Goal: Task Accomplishment & Management: Complete application form

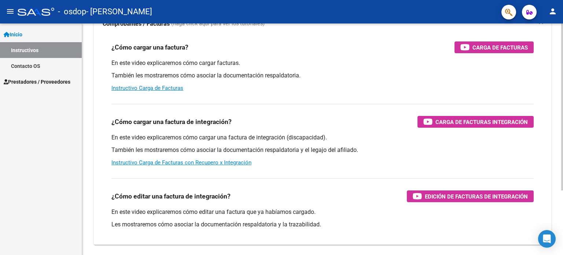
scroll to position [53, 0]
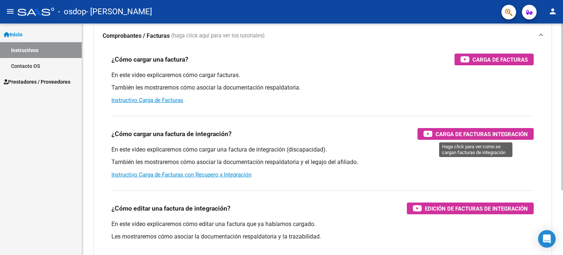
click at [453, 137] on span "Carga de Facturas Integración" at bounding box center [481, 133] width 92 height 9
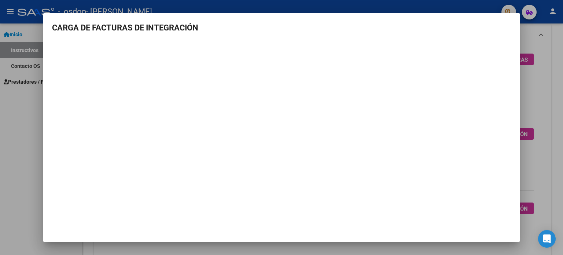
click at [335, 4] on div at bounding box center [281, 127] width 563 height 255
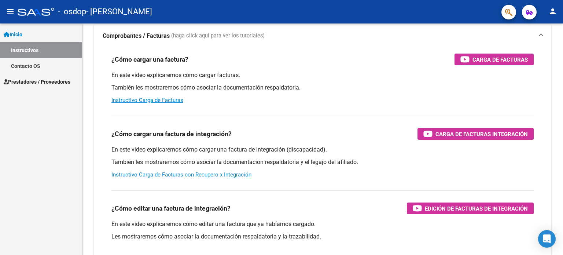
click at [10, 10] on mat-icon "menu" at bounding box center [10, 11] width 9 height 9
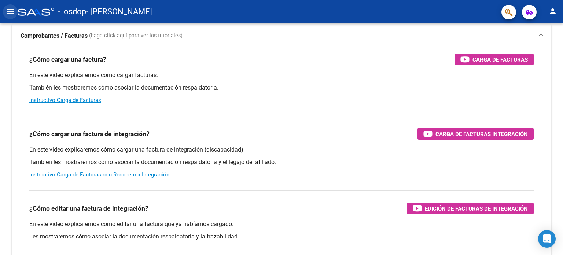
click at [10, 10] on mat-icon "menu" at bounding box center [10, 11] width 9 height 9
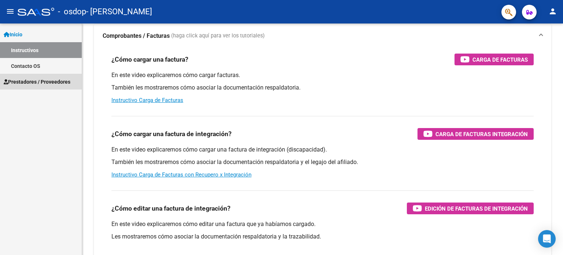
click at [31, 79] on span "Prestadores / Proveedores" at bounding box center [37, 82] width 67 height 8
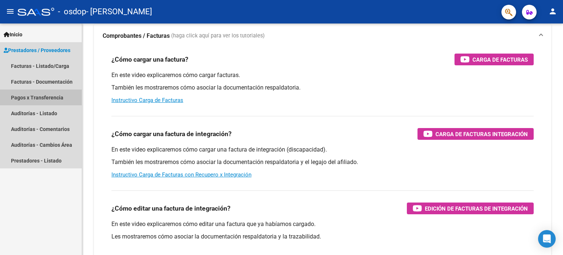
click at [36, 95] on link "Pagos x Transferencia" at bounding box center [41, 97] width 82 height 16
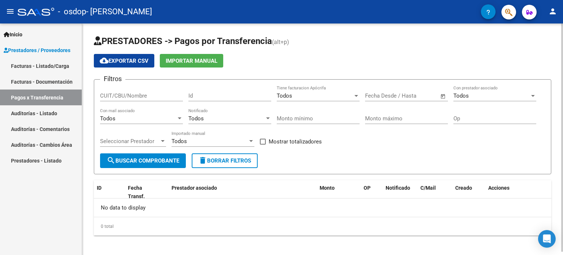
scroll to position [3, 0]
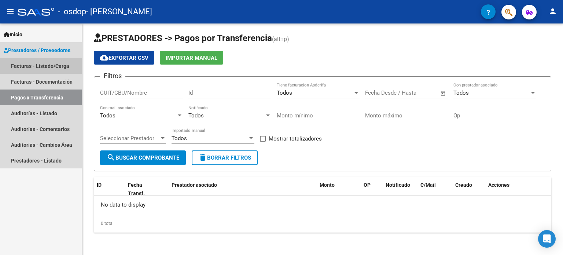
click at [47, 66] on link "Facturas - Listado/Carga" at bounding box center [41, 66] width 82 height 16
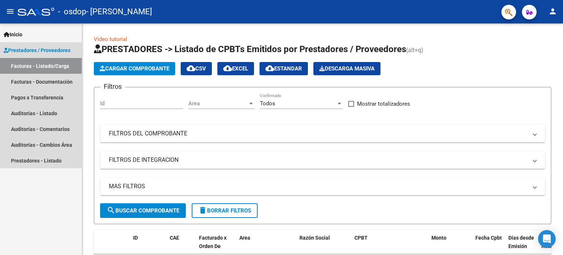
click at [45, 50] on span "Prestadores / Proveedores" at bounding box center [37, 50] width 67 height 8
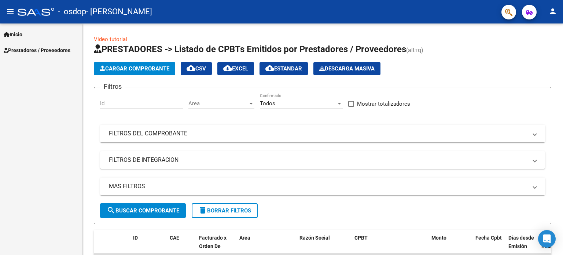
click at [29, 34] on link "Inicio" at bounding box center [41, 34] width 82 height 16
click at [32, 48] on link "Instructivos" at bounding box center [41, 50] width 82 height 16
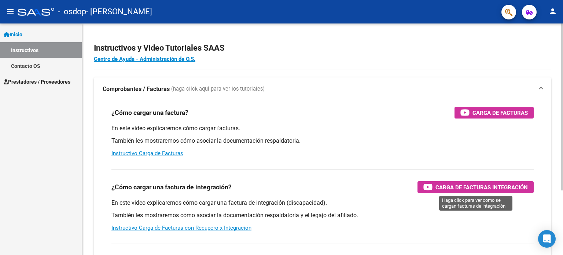
click at [438, 188] on span "Carga de Facturas Integración" at bounding box center [481, 187] width 92 height 9
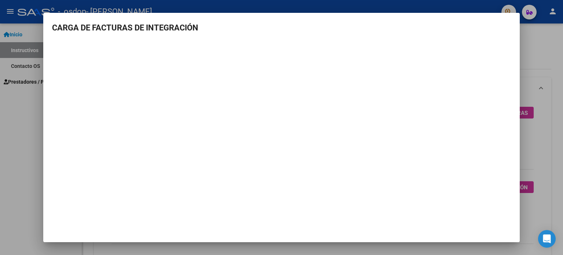
click at [26, 146] on div at bounding box center [281, 127] width 563 height 255
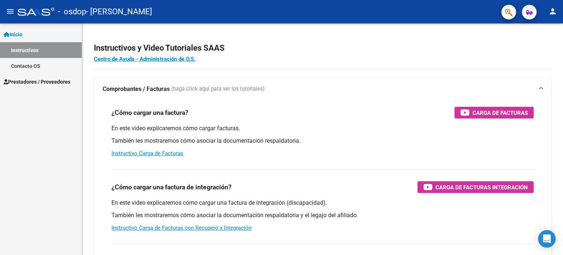
click at [9, 10] on mat-icon "menu" at bounding box center [10, 11] width 9 height 9
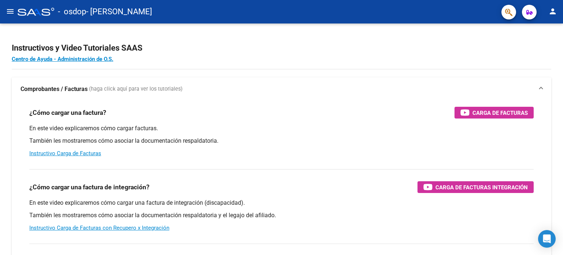
click at [10, 8] on mat-icon "menu" at bounding box center [10, 11] width 9 height 9
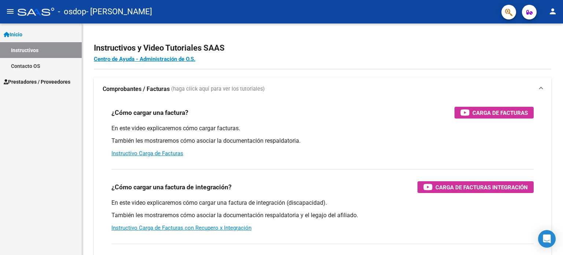
click at [28, 84] on span "Prestadores / Proveedores" at bounding box center [37, 82] width 67 height 8
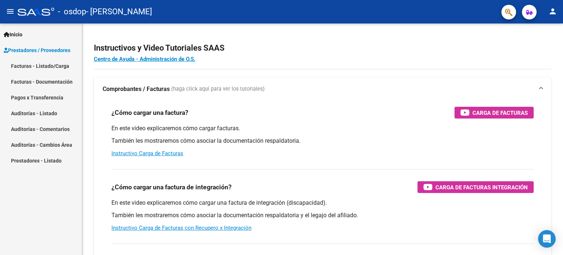
click at [43, 62] on link "Facturas - Listado/Carga" at bounding box center [41, 66] width 82 height 16
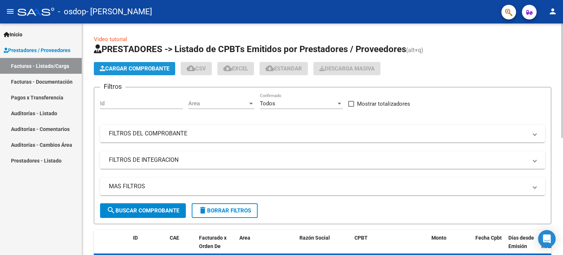
click at [109, 68] on span "Cargar Comprobante" at bounding box center [135, 68] width 70 height 7
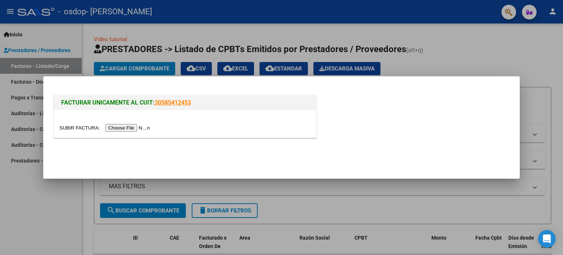
click at [128, 127] on input "file" at bounding box center [105, 128] width 93 height 8
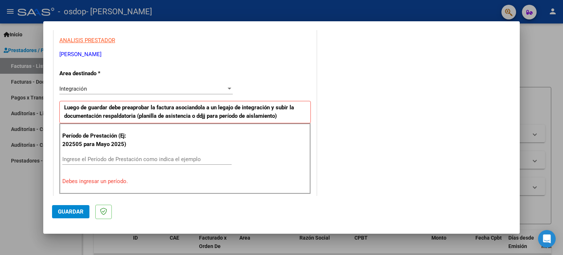
scroll to position [147, 0]
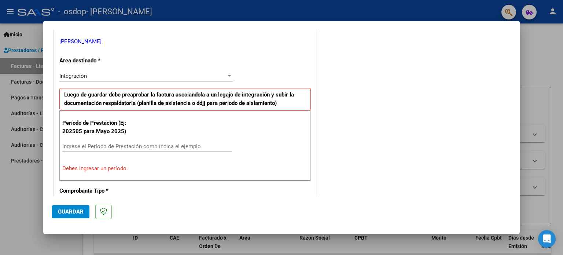
click at [163, 148] on input "Ingrese el Período de Prestación como indica el ejemplo" at bounding box center [146, 146] width 169 height 7
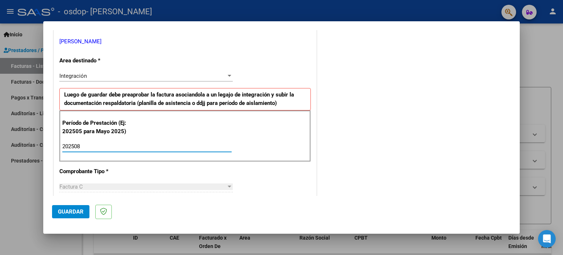
type input "202508"
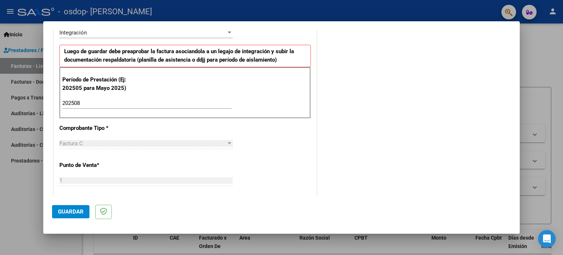
scroll to position [148, 0]
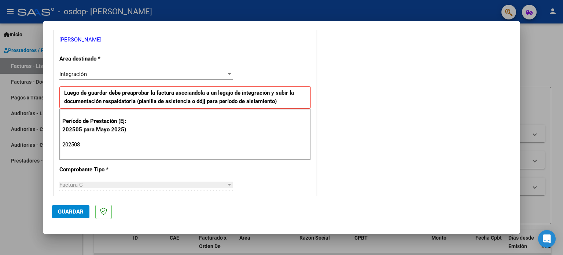
click at [72, 211] on span "Guardar" at bounding box center [71, 211] width 26 height 7
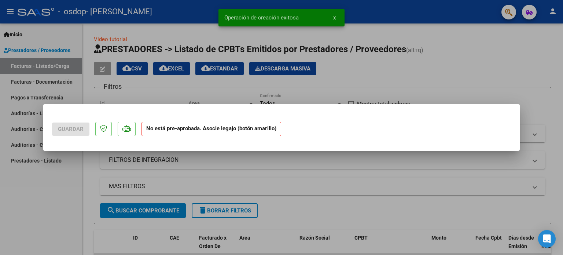
scroll to position [0, 0]
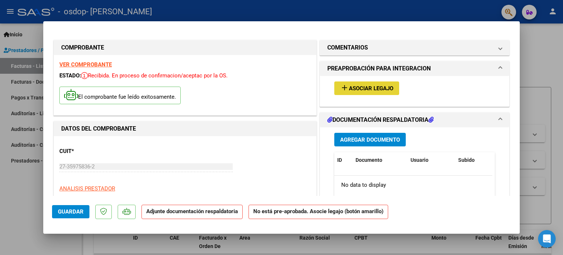
click at [373, 88] on span "Asociar Legajo" at bounding box center [371, 88] width 44 height 7
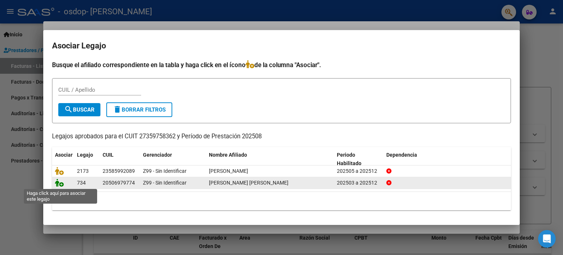
click at [58, 184] on icon at bounding box center [59, 182] width 9 height 8
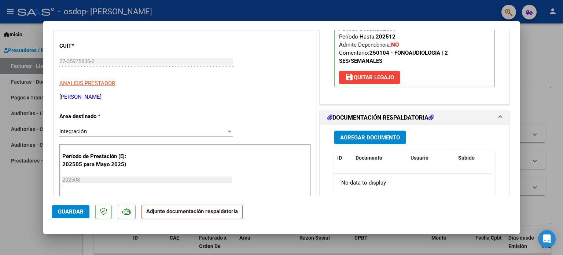
scroll to position [147, 0]
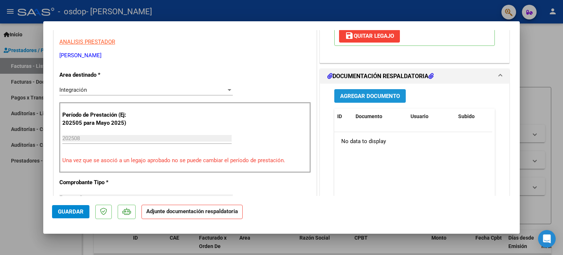
click at [369, 98] on span "Agregar Documento" at bounding box center [370, 96] width 60 height 7
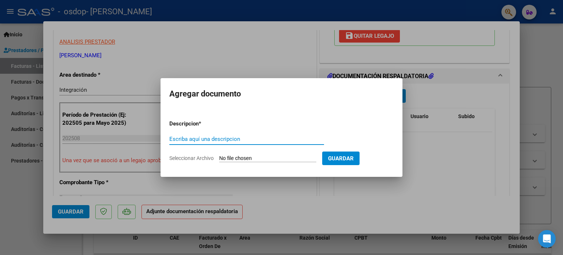
click at [213, 138] on input "Escriba aquí una descripcion" at bounding box center [246, 139] width 155 height 7
type input "planilla de asistencia agosto"
click at [254, 155] on app-file-uploader "Seleccionar Archivo" at bounding box center [245, 158] width 153 height 7
click at [254, 160] on input "Seleccionar Archivo" at bounding box center [267, 158] width 97 height 7
type input "C:\fakepath\asistencia juan diego agosto.pdf"
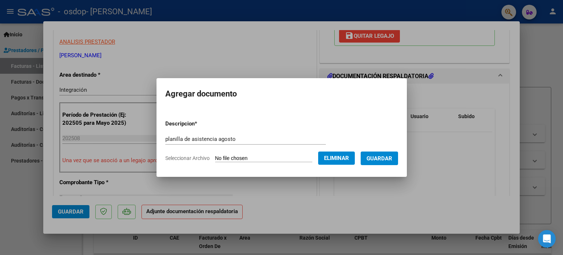
click at [385, 159] on span "Guardar" at bounding box center [379, 158] width 26 height 7
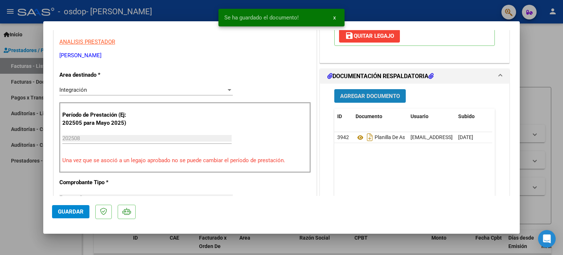
click at [359, 95] on span "Agregar Documento" at bounding box center [370, 96] width 60 height 7
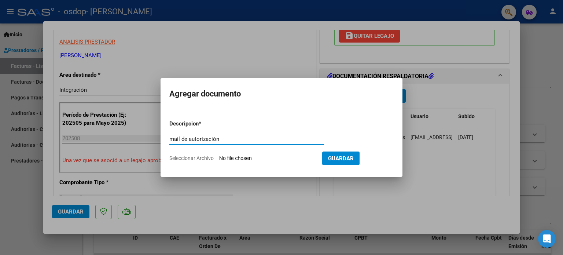
type input "mail de autorización"
click at [287, 155] on app-file-uploader "Seleccionar Archivo" at bounding box center [245, 158] width 153 height 7
click at [284, 158] on input "Seleccionar Archivo" at bounding box center [267, 158] width 97 height 7
type input "C:\fakepath\Gmail - AUTORIZACIONES 2025 BORRAZ JUAN DIEGO 2141661381.pdf"
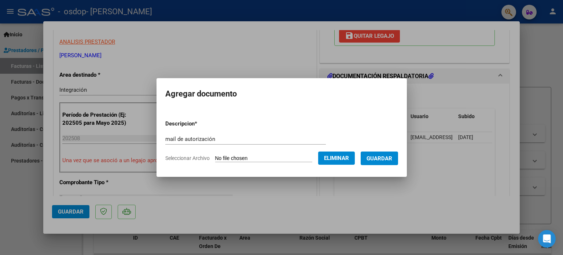
click at [384, 155] on span "Guardar" at bounding box center [379, 158] width 26 height 7
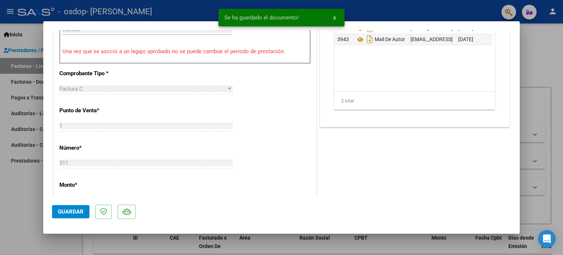
scroll to position [257, 0]
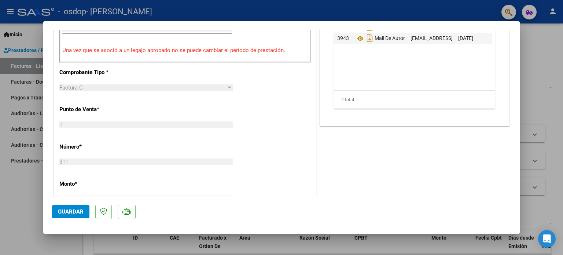
click at [76, 214] on span "Guardar" at bounding box center [71, 211] width 26 height 7
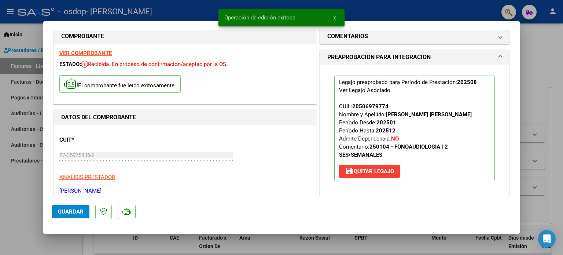
scroll to position [0, 0]
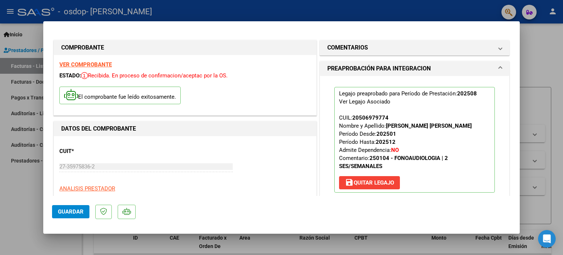
click at [28, 208] on div at bounding box center [281, 127] width 563 height 255
type input "$ 0,00"
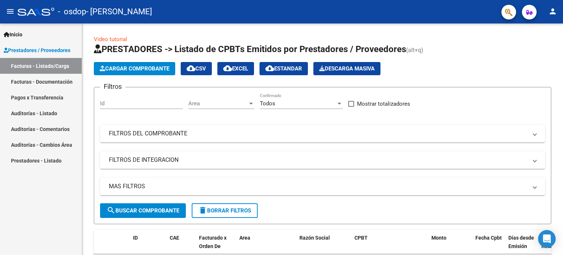
click at [15, 30] on span "Inicio" at bounding box center [13, 34] width 19 height 8
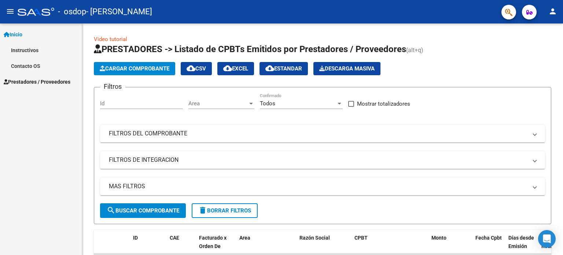
click at [30, 47] on link "Instructivos" at bounding box center [41, 50] width 82 height 16
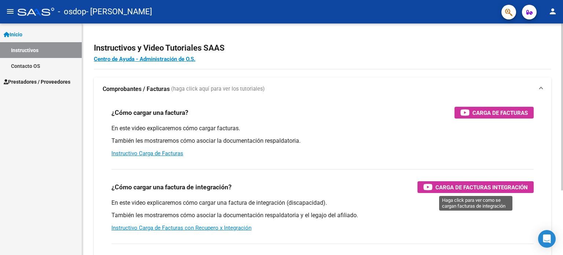
click at [448, 187] on span "Carga de Facturas Integración" at bounding box center [481, 187] width 92 height 9
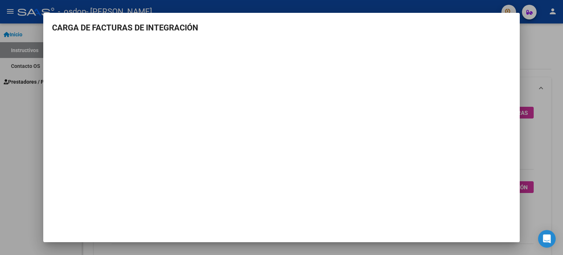
click at [4, 139] on div at bounding box center [281, 127] width 563 height 255
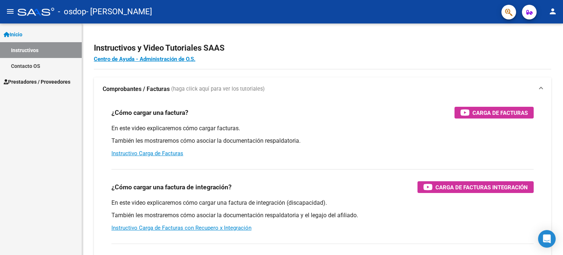
click at [34, 78] on span "Prestadores / Proveedores" at bounding box center [37, 82] width 67 height 8
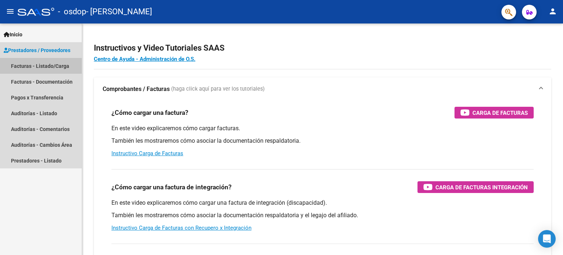
click at [42, 67] on link "Facturas - Listado/Carga" at bounding box center [41, 66] width 82 height 16
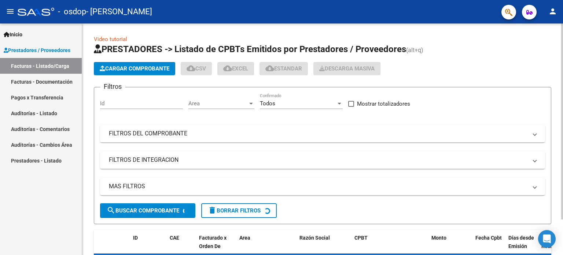
click at [114, 69] on span "Cargar Comprobante" at bounding box center [135, 68] width 70 height 7
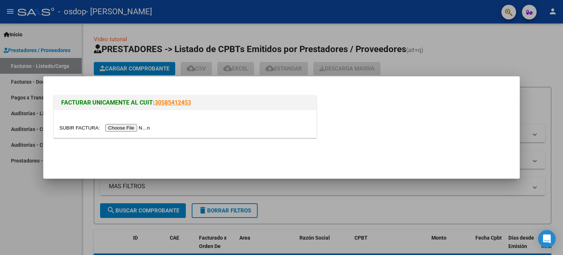
click at [140, 126] on input "file" at bounding box center [105, 128] width 93 height 8
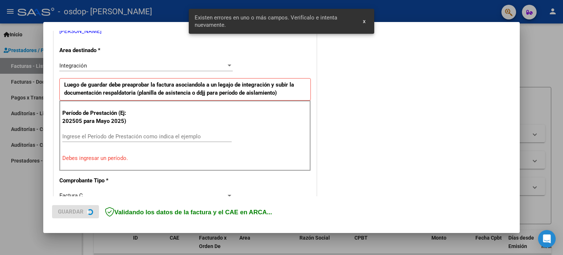
scroll to position [158, 0]
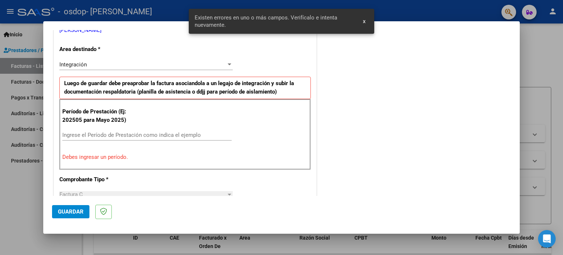
click at [364, 20] on span "x" at bounding box center [364, 21] width 3 height 7
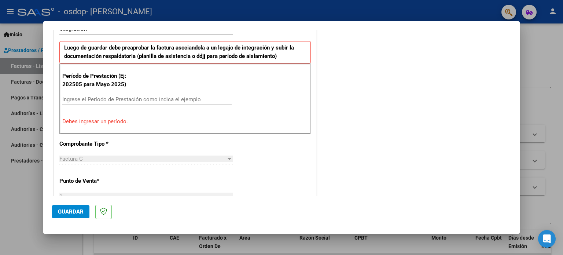
scroll to position [195, 0]
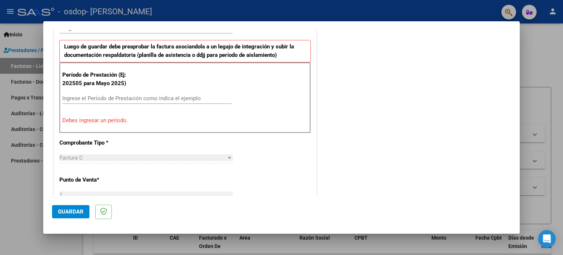
click at [104, 99] on input "Ingrese el Período de Prestación como indica el ejemplo" at bounding box center [146, 98] width 169 height 7
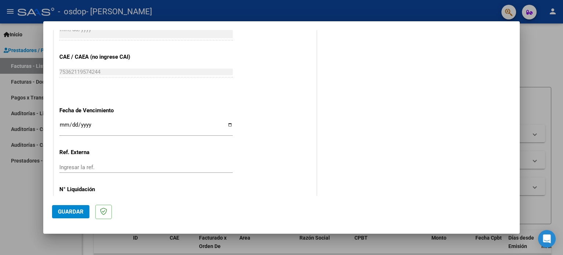
scroll to position [478, 0]
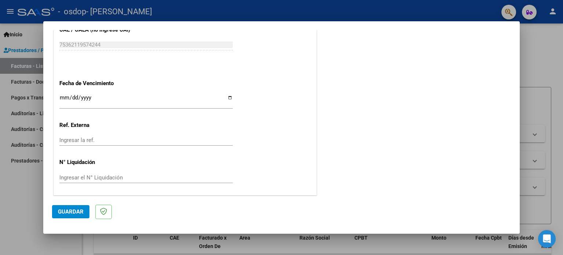
type input "202508"
click at [77, 210] on span "Guardar" at bounding box center [71, 211] width 26 height 7
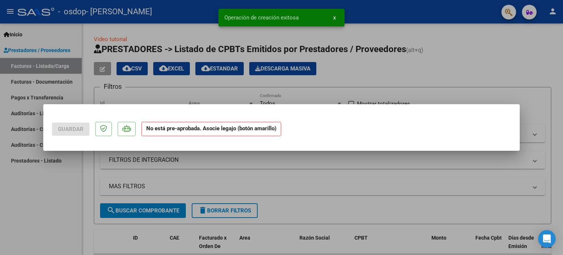
scroll to position [0, 0]
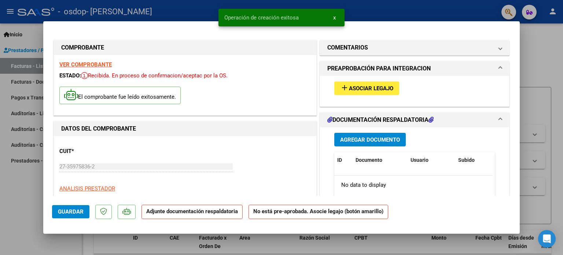
click at [377, 86] on span "Asociar Legajo" at bounding box center [371, 88] width 44 height 7
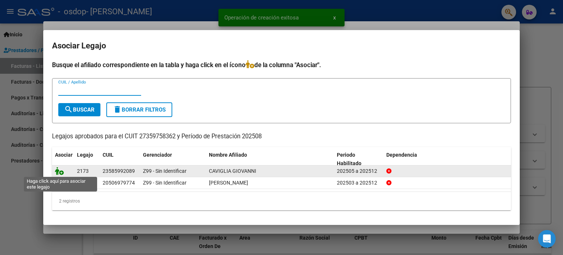
click at [61, 173] on icon at bounding box center [59, 171] width 9 height 8
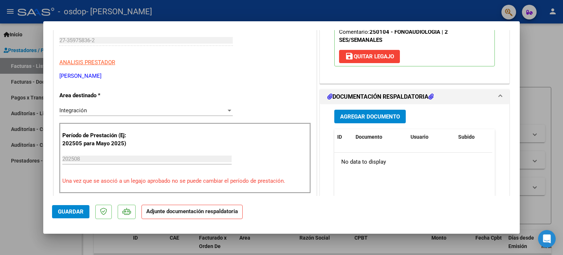
scroll to position [147, 0]
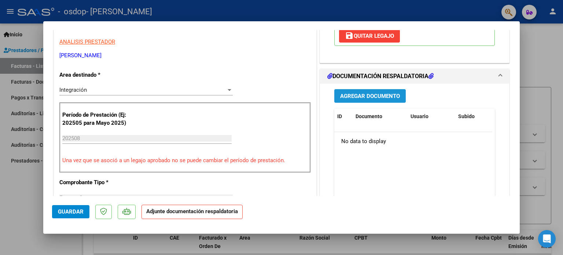
click at [376, 96] on span "Agregar Documento" at bounding box center [370, 96] width 60 height 7
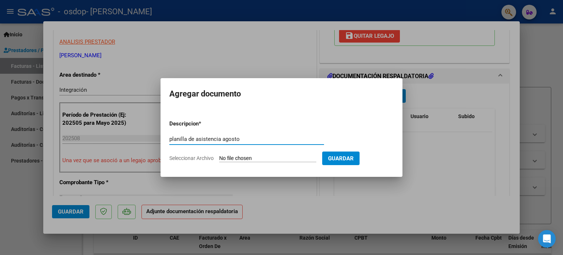
type input "planilla de asistencia agosto"
click at [299, 156] on input "Seleccionar Archivo" at bounding box center [267, 158] width 97 height 7
type input "C:\fakepath\asistencia giovanni agosto.pdf"
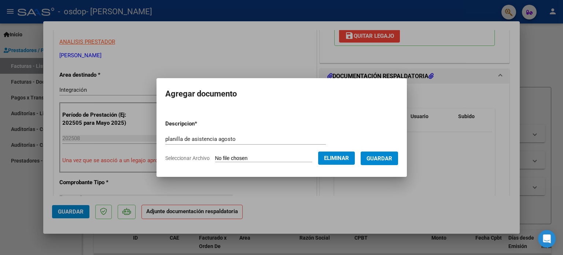
click at [384, 156] on span "Guardar" at bounding box center [379, 158] width 26 height 7
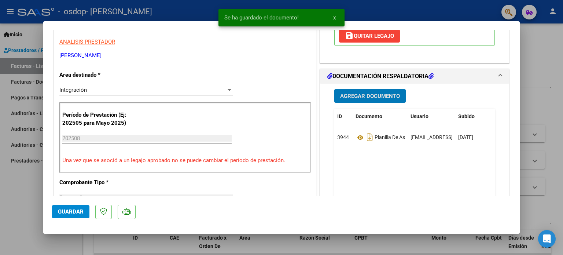
click at [366, 93] on span "Agregar Documento" at bounding box center [370, 96] width 60 height 7
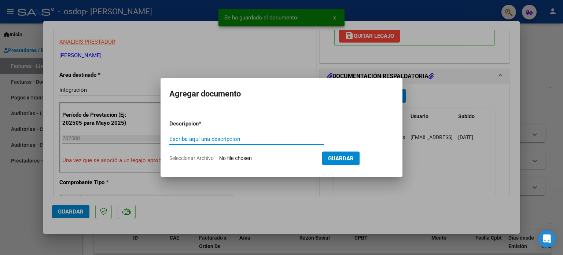
type input "a"
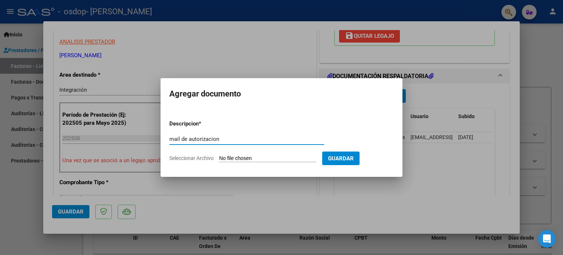
type input "mail de autorizacion"
click at [307, 158] on input "Seleccionar Archivo" at bounding box center [267, 158] width 97 height 7
type input "C:\fakepath\autorizacion giovanni.pdf"
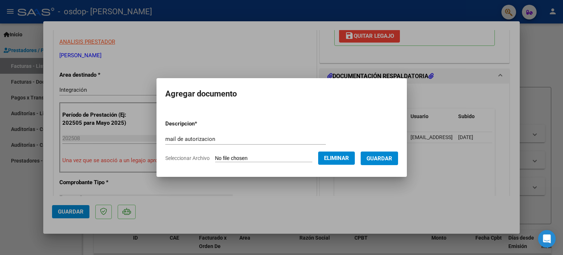
click at [384, 156] on span "Guardar" at bounding box center [379, 158] width 26 height 7
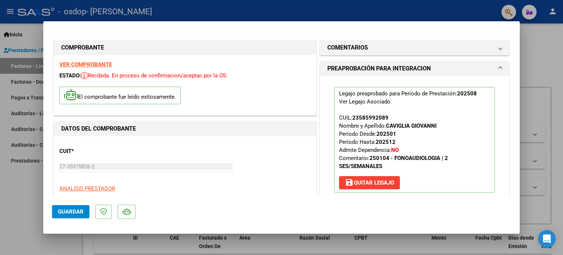
scroll to position [0, 0]
click at [548, 43] on div at bounding box center [281, 127] width 563 height 255
type input "$ 0,00"
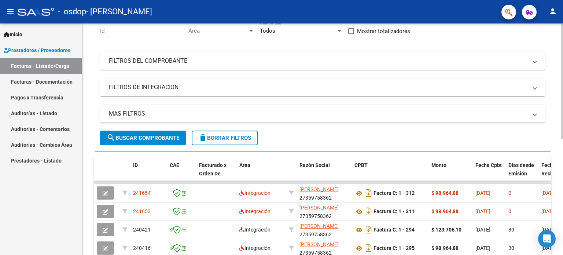
scroll to position [73, 0]
